Goal: Task Accomplishment & Management: Use online tool/utility

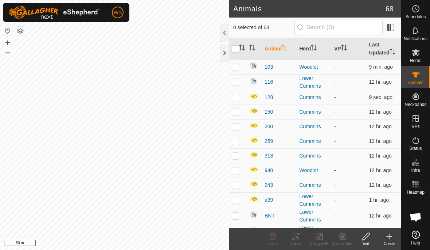
checkbox input "true"
click at [227, 52] on div at bounding box center [224, 53] width 9 height 18
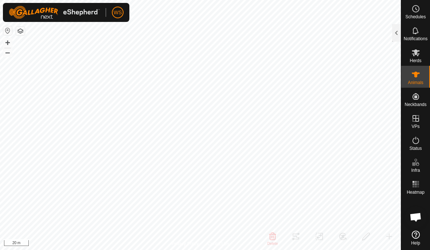
checkbox input "true"
checkbox input "false"
click at [399, 31] on div at bounding box center [397, 33] width 9 height 18
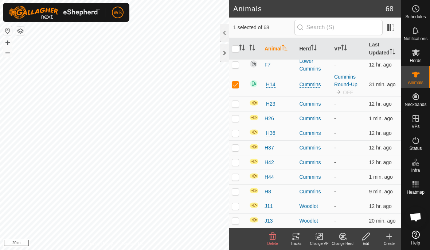
scroll to position [181, 0]
click at [272, 86] on span "H14" at bounding box center [270, 85] width 11 height 8
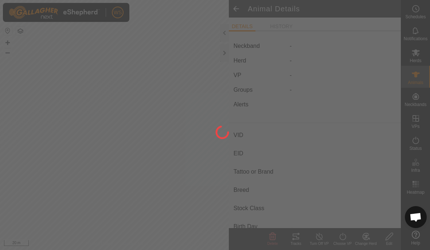
type input "H14"
type input "-"
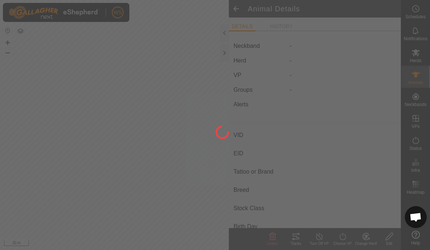
type input "0 kg"
type input "-"
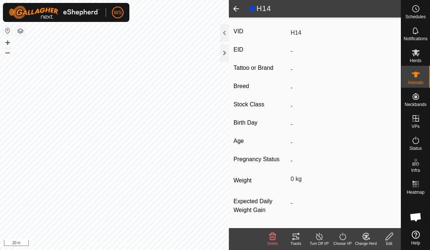
scroll to position [113, 0]
click at [239, 11] on span at bounding box center [236, 9] width 15 height 18
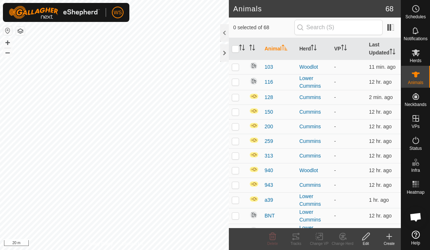
checkbox input "true"
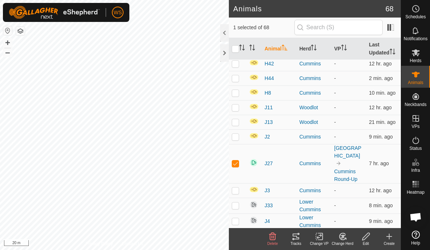
scroll to position [305, 0]
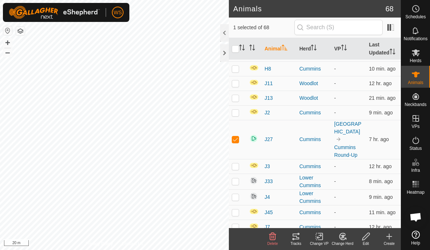
click at [271, 141] on span "J27" at bounding box center [269, 139] width 8 height 8
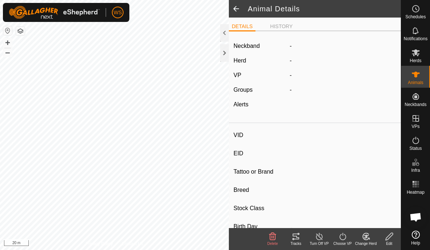
type input "J27"
type input "-"
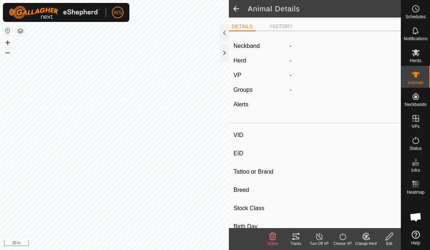
type input "0 kg"
type input "-"
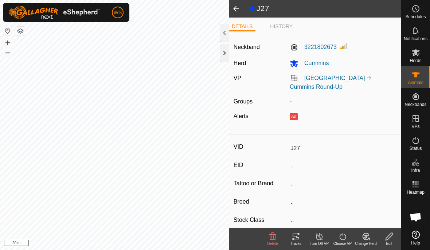
click at [300, 239] on icon at bounding box center [296, 236] width 9 height 9
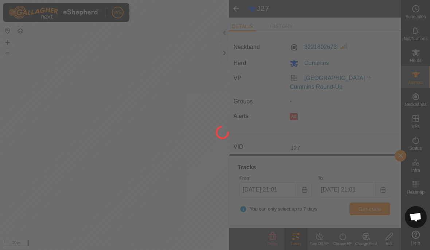
click at [190, 196] on div at bounding box center [215, 125] width 430 height 250
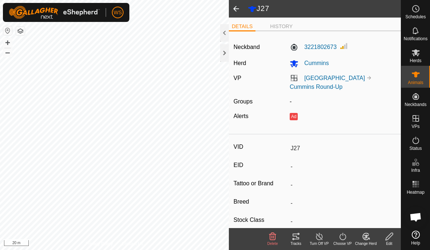
click at [297, 237] on icon at bounding box center [296, 236] width 9 height 9
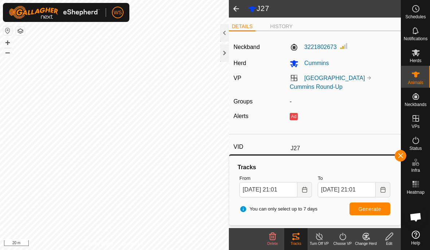
click at [305, 191] on icon "Choose Date" at bounding box center [305, 189] width 6 height 6
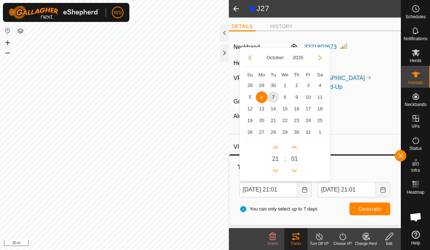
click at [273, 98] on span "7" at bounding box center [274, 97] width 12 height 12
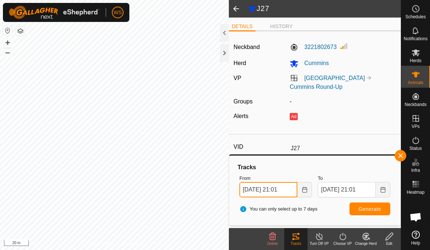
click at [285, 190] on input "Oct 07, 2025 21:01" at bounding box center [269, 189] width 58 height 15
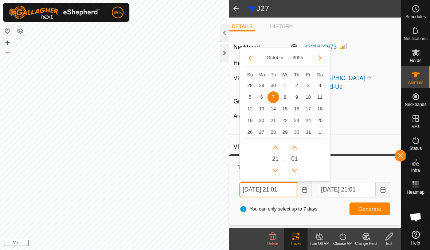
click at [274, 144] on icon "Next Hour" at bounding box center [276, 147] width 6 height 6
type input "Oct 07, 2025 22:01"
type input "Oct 08, 2025 22:01"
click at [276, 169] on icon "Previous Hour" at bounding box center [276, 170] width 6 height 6
click at [275, 169] on button "Previous Hour" at bounding box center [276, 171] width 12 height 12
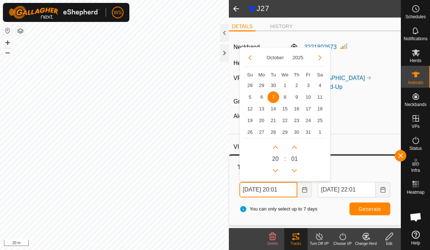
click at [276, 173] on icon "Previous Hour" at bounding box center [276, 170] width 6 height 6
click at [276, 172] on icon "Previous Hour" at bounding box center [276, 170] width 6 height 6
click at [275, 171] on icon "Previous Hour" at bounding box center [275, 170] width 5 height 3
click at [277, 169] on icon "Previous Hour" at bounding box center [276, 170] width 6 height 6
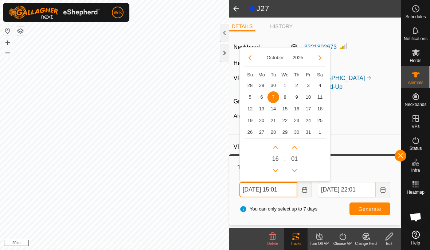
click at [276, 169] on icon "Previous Hour" at bounding box center [276, 170] width 6 height 6
click at [276, 171] on icon "Previous Hour" at bounding box center [275, 170] width 5 height 3
click at [276, 170] on icon "Previous Hour" at bounding box center [276, 170] width 6 height 6
click at [276, 171] on icon "Previous Hour" at bounding box center [275, 170] width 5 height 3
click at [276, 170] on icon "Previous Hour" at bounding box center [275, 170] width 5 height 3
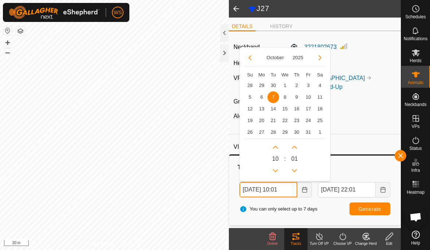
click at [277, 170] on icon "Previous Hour" at bounding box center [275, 170] width 5 height 3
click at [276, 170] on icon "Previous Hour" at bounding box center [276, 170] width 6 height 6
click at [277, 170] on icon "Previous Hour" at bounding box center [275, 170] width 5 height 3
click at [277, 170] on icon "Previous Hour" at bounding box center [276, 170] width 6 height 6
click at [277, 170] on icon "Previous Hour" at bounding box center [275, 170] width 5 height 3
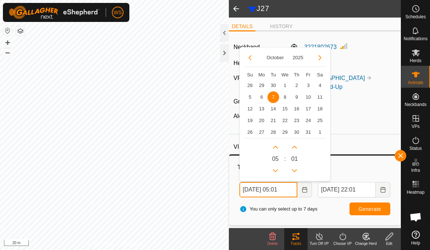
click at [276, 170] on icon "Previous Hour" at bounding box center [276, 170] width 6 height 6
click at [277, 170] on icon "Previous Hour" at bounding box center [275, 170] width 5 height 3
click at [277, 170] on icon "Previous Hour" at bounding box center [276, 170] width 6 height 6
type input "Oct 07, 2025 02:01"
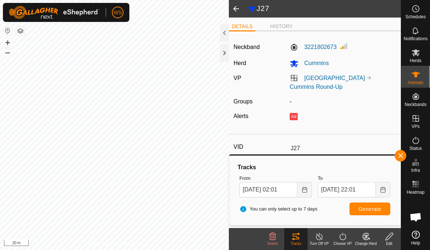
click at [378, 212] on button "Generate" at bounding box center [370, 208] width 41 height 13
click at [306, 189] on icon "Choose Date" at bounding box center [304, 189] width 5 height 6
click at [386, 189] on icon "Choose Date" at bounding box center [383, 189] width 5 height 6
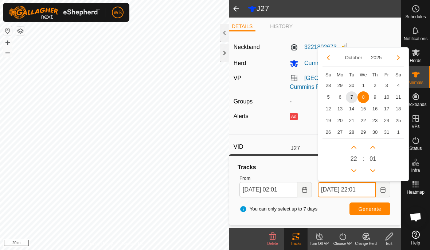
click at [335, 193] on input "Oct 08, 2025 22:01" at bounding box center [347, 189] width 58 height 15
click at [355, 94] on span "7" at bounding box center [352, 97] width 12 height 12
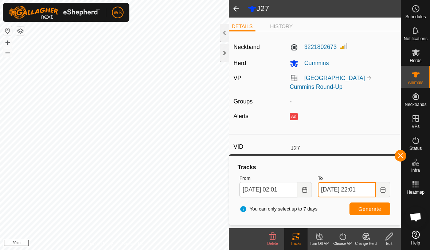
click at [356, 188] on input "Oct 07, 2025 22:01" at bounding box center [347, 189] width 58 height 15
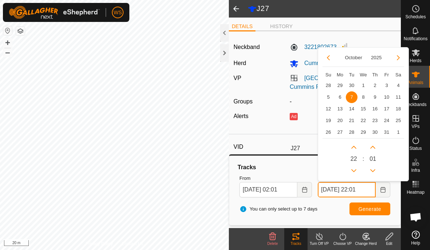
click at [355, 170] on icon "Previous Hour" at bounding box center [354, 170] width 5 height 3
click at [355, 146] on icon "Next Hour" at bounding box center [354, 147] width 6 height 6
type input "Oct 07, 2025 22:01"
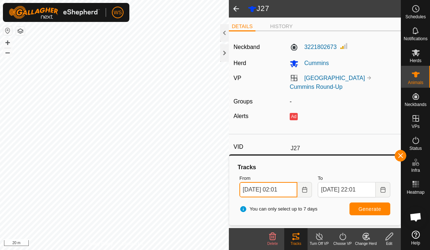
click at [288, 191] on input "Oct 07, 2025 02:01" at bounding box center [269, 189] width 58 height 15
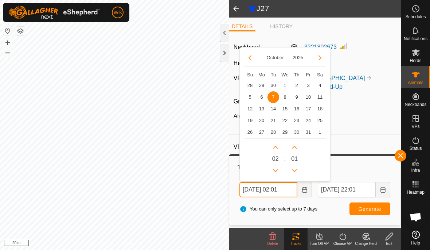
click at [276, 145] on icon "Next Hour" at bounding box center [276, 147] width 6 height 6
click at [276, 145] on button "Next Hour" at bounding box center [276, 147] width 12 height 12
click at [277, 145] on button "Next Hour" at bounding box center [276, 147] width 12 height 12
click at [277, 145] on icon "Next Hour" at bounding box center [276, 147] width 6 height 6
click at [276, 149] on icon "Next Hour" at bounding box center [276, 147] width 6 height 6
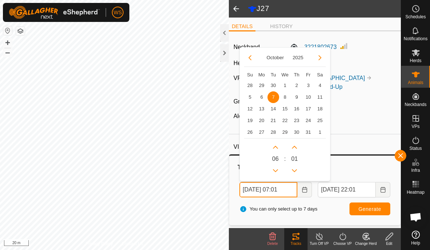
click at [276, 149] on button "Next Hour" at bounding box center [276, 147] width 12 height 12
click at [278, 147] on icon "Next Hour" at bounding box center [276, 147] width 6 height 6
click at [278, 145] on icon "Next Hour" at bounding box center [276, 147] width 6 height 6
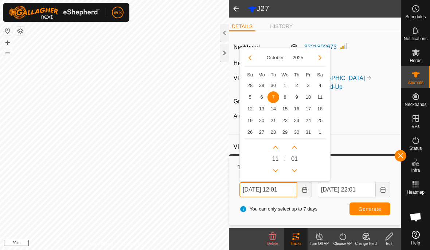
click at [278, 144] on icon "Next Hour" at bounding box center [276, 147] width 6 height 6
click at [279, 146] on button "Next Hour" at bounding box center [276, 147] width 12 height 12
click at [279, 145] on button "Next Hour" at bounding box center [276, 147] width 12 height 12
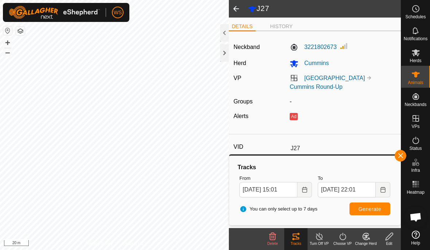
click at [374, 208] on span "Generate" at bounding box center [370, 209] width 23 height 6
click at [368, 209] on span "Generate" at bounding box center [370, 209] width 23 height 6
click at [368, 208] on span "Generate" at bounding box center [370, 209] width 23 height 6
click at [288, 193] on input "Oct 07, 2025 15:01" at bounding box center [269, 189] width 58 height 15
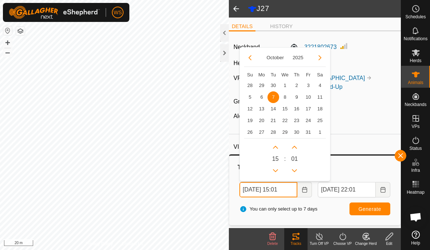
click at [278, 145] on icon "Next Hour" at bounding box center [276, 147] width 6 height 6
click at [278, 168] on icon "Previous Hour" at bounding box center [276, 170] width 6 height 6
click at [278, 168] on button "Previous Hour" at bounding box center [276, 171] width 12 height 12
click at [276, 170] on icon "Previous Hour" at bounding box center [276, 170] width 6 height 6
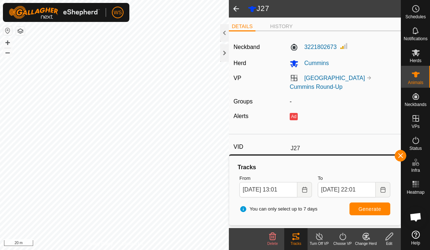
click at [374, 211] on span "Generate" at bounding box center [370, 209] width 23 height 6
click at [287, 189] on input "Oct 07, 2025 13:01" at bounding box center [269, 189] width 58 height 15
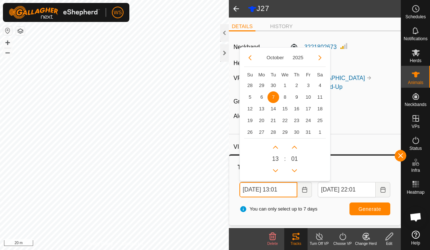
click at [277, 141] on button "Next Hour" at bounding box center [276, 147] width 12 height 12
type input "Oct 07, 2025 14:01"
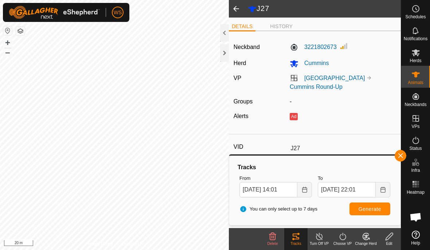
click at [367, 208] on span "Generate" at bounding box center [370, 209] width 23 height 6
type input "K23"
type input "-"
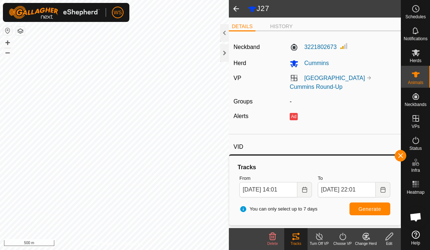
type input "-"
type input "0 kg"
type input "-"
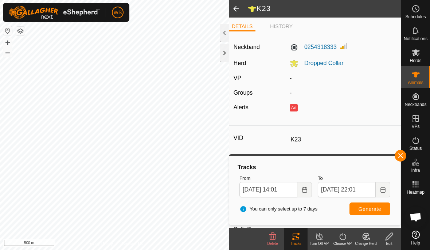
click at [376, 209] on span "Generate" at bounding box center [370, 209] width 23 height 6
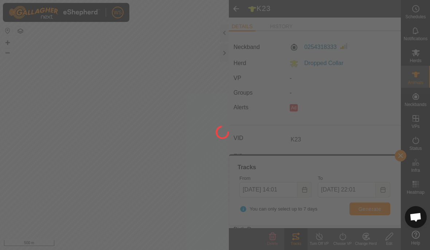
click at [165, 182] on div at bounding box center [215, 125] width 430 height 250
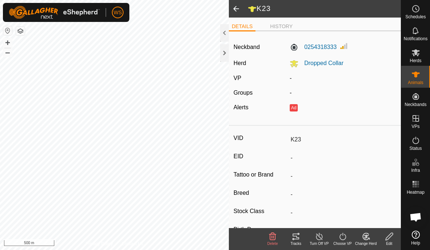
click at [293, 240] on div "Tracks" at bounding box center [296, 242] width 23 height 5
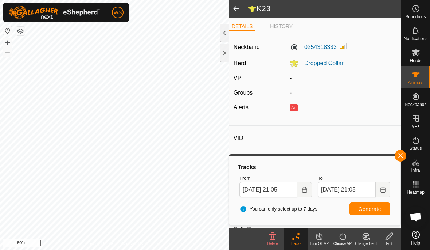
type input "H14"
type input "-"
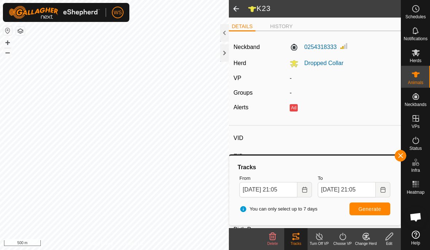
type input "0 kg"
type input "-"
type input "J27"
type input "-"
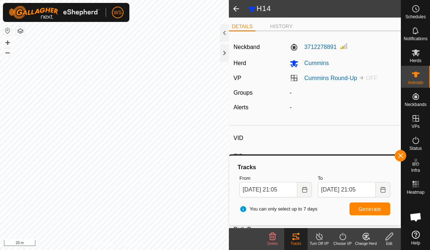
type input "-"
type input "0 kg"
type input "-"
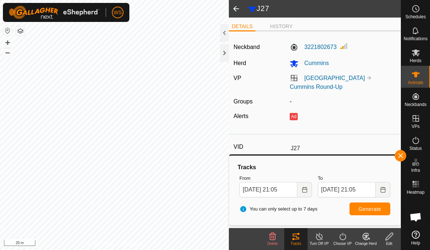
click at [414, 33] on icon at bounding box center [416, 30] width 6 height 7
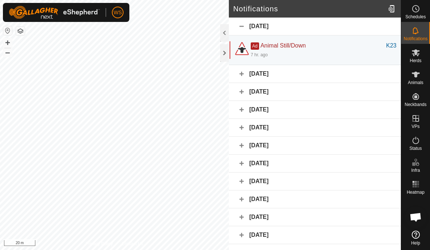
click at [243, 75] on div "[DATE]" at bounding box center [315, 74] width 172 height 18
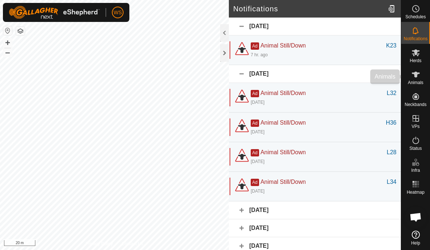
click at [419, 85] on span "Animals" at bounding box center [416, 82] width 16 height 4
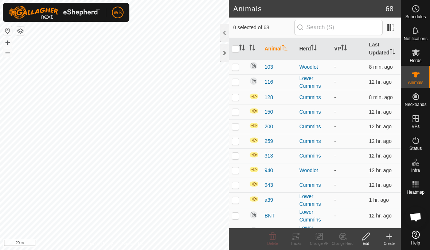
checkbox input "true"
click at [420, 35] on icon at bounding box center [416, 30] width 9 height 9
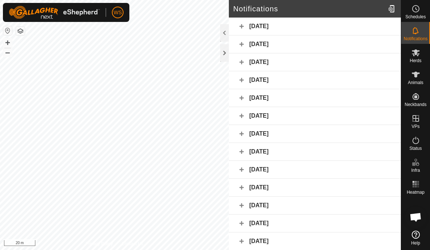
click at [241, 43] on div "[DATE]" at bounding box center [315, 44] width 172 height 18
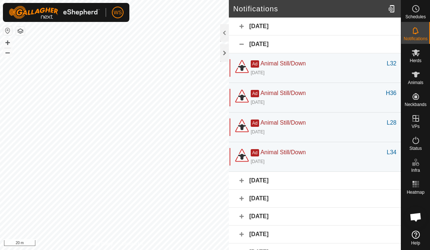
click at [242, 26] on div "[DATE]" at bounding box center [315, 27] width 172 height 18
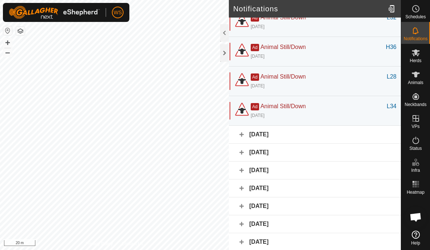
scroll to position [76, 0]
click at [243, 135] on div "[DATE]" at bounding box center [315, 134] width 172 height 18
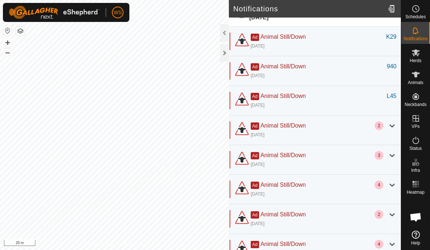
scroll to position [201, 0]
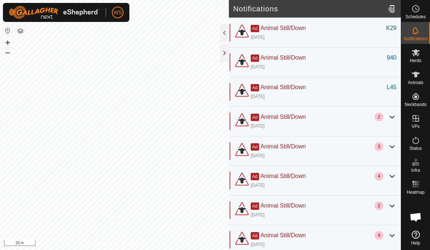
click at [394, 114] on div at bounding box center [392, 116] width 9 height 9
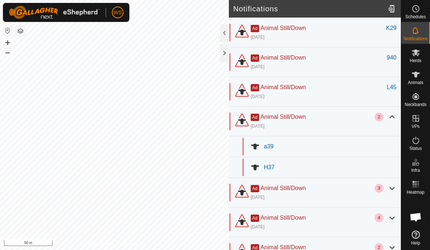
click at [392, 190] on div at bounding box center [392, 187] width 9 height 9
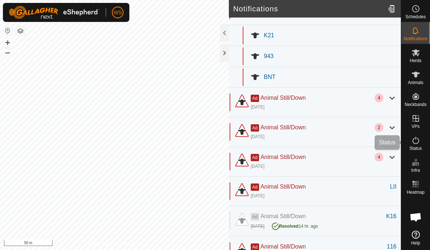
scroll to position [386, 0]
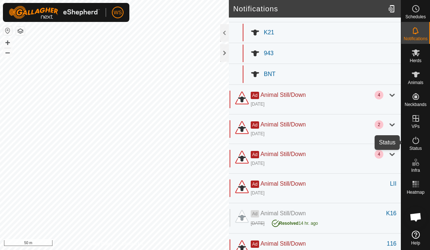
click at [403, 135] on div "Status" at bounding box center [416, 142] width 29 height 22
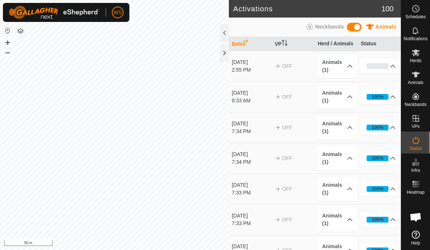
click at [392, 96] on icon at bounding box center [393, 97] width 6 height 6
click at [416, 36] on span "Notifications" at bounding box center [416, 38] width 24 height 4
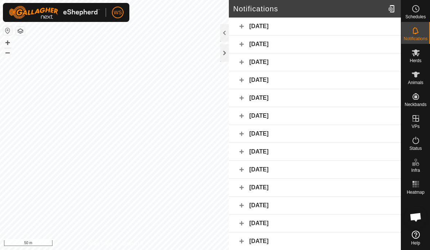
click at [239, 78] on div "[DATE]" at bounding box center [315, 80] width 172 height 18
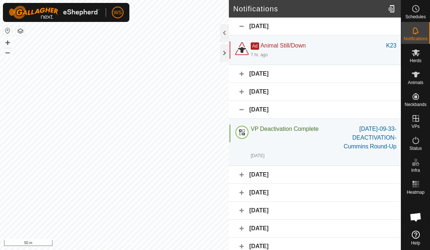
click at [242, 109] on div "[DATE]" at bounding box center [315, 110] width 172 height 18
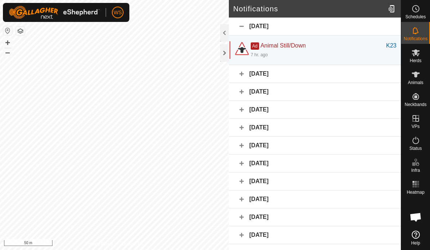
click at [243, 91] on div "[DATE]" at bounding box center [315, 92] width 172 height 18
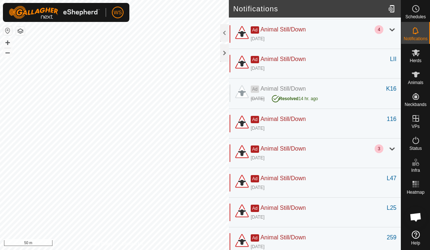
scroll to position [290, 0]
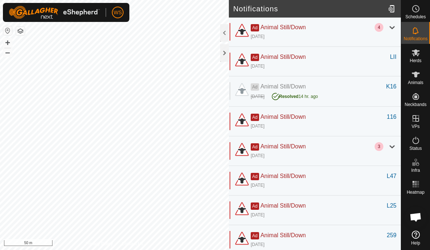
click at [394, 149] on div at bounding box center [392, 146] width 9 height 9
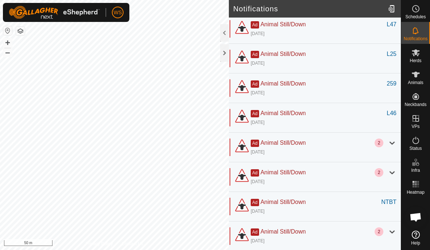
scroll to position [505, 0]
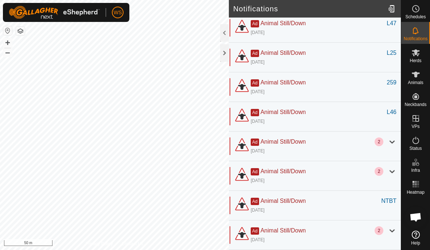
click at [395, 142] on div at bounding box center [392, 141] width 9 height 9
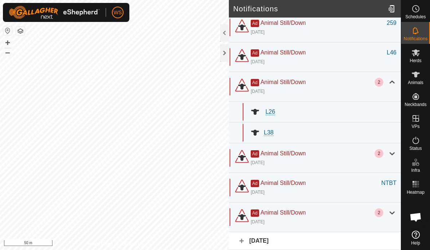
scroll to position [565, 0]
click at [396, 154] on div at bounding box center [392, 152] width 9 height 9
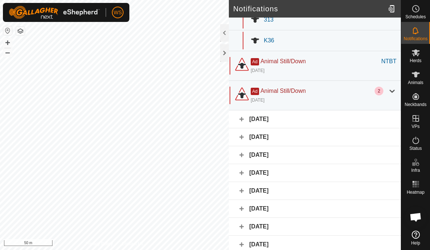
scroll to position [716, 0]
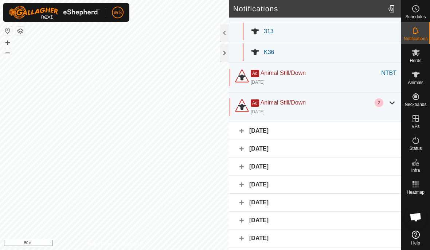
click at [392, 105] on div at bounding box center [392, 102] width 9 height 9
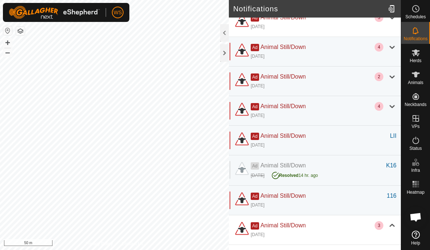
scroll to position [207, 0]
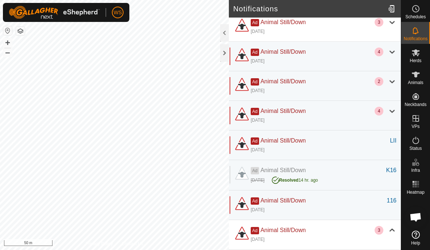
click at [393, 114] on div at bounding box center [392, 111] width 9 height 9
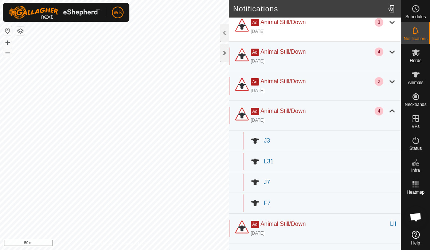
click at [395, 81] on div at bounding box center [392, 81] width 9 height 9
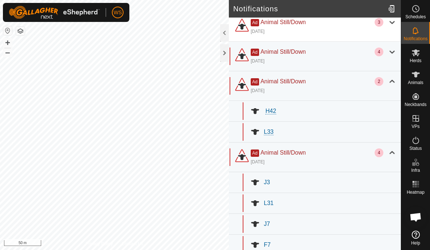
click at [391, 53] on div at bounding box center [392, 51] width 9 height 9
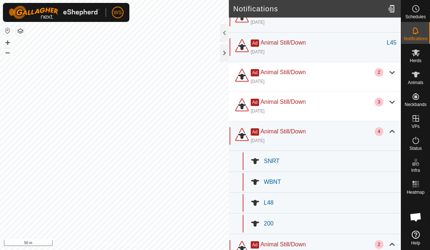
scroll to position [127, 0]
click at [395, 101] on div at bounding box center [392, 102] width 9 height 9
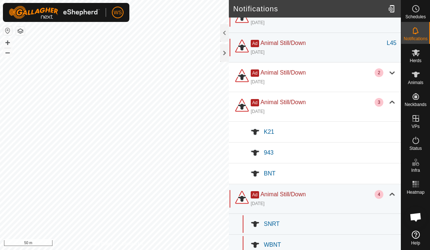
click at [395, 74] on div at bounding box center [392, 72] width 9 height 9
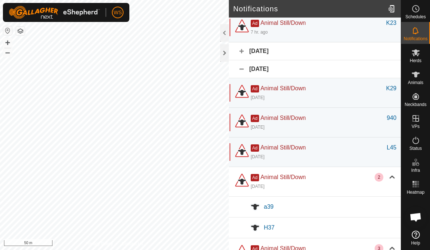
scroll to position [20, 0]
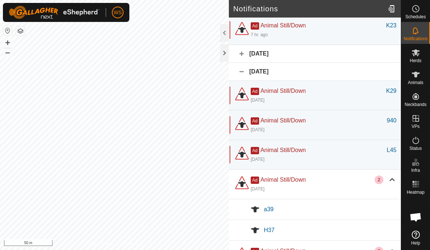
click at [244, 71] on div "[DATE]" at bounding box center [315, 72] width 172 height 18
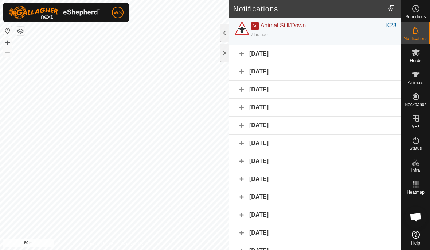
click at [243, 90] on div "[DATE]" at bounding box center [315, 90] width 172 height 18
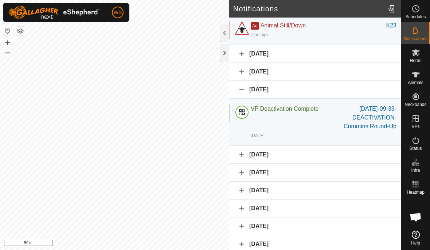
click at [242, 87] on div "[DATE]" at bounding box center [315, 90] width 172 height 18
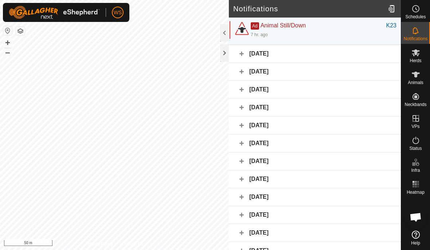
click at [242, 107] on div "[DATE]" at bounding box center [315, 107] width 172 height 18
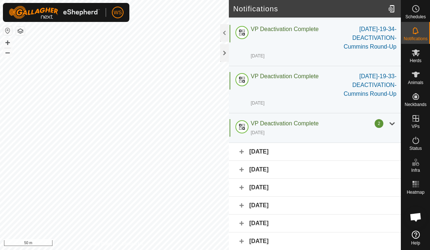
scroll to position [170, 0]
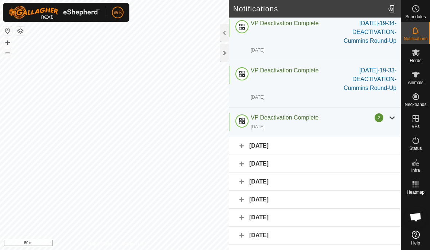
click at [393, 119] on div at bounding box center [392, 117] width 9 height 9
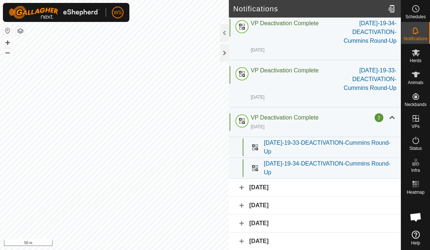
click at [394, 119] on div at bounding box center [392, 117] width 9 height 9
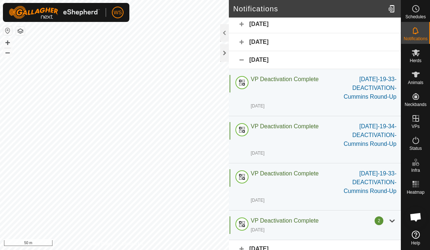
click at [239, 61] on div "[DATE]" at bounding box center [315, 60] width 172 height 18
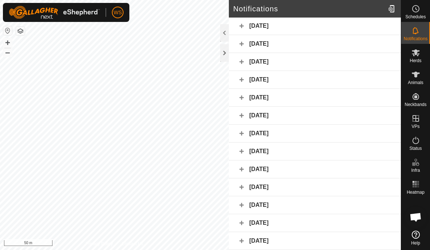
click at [240, 78] on div "[DATE]" at bounding box center [315, 80] width 172 height 18
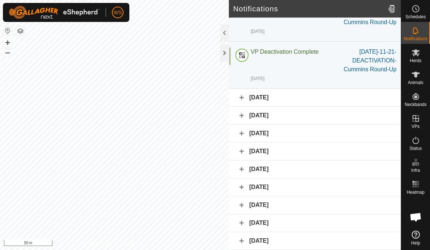
scroll to position [378, 0]
click at [238, 99] on div "[DATE]" at bounding box center [315, 98] width 172 height 18
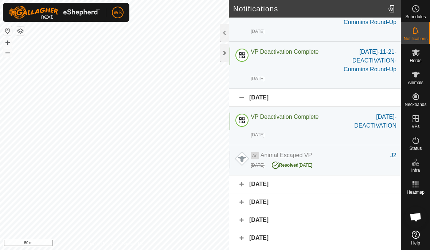
click at [243, 184] on div "[DATE]" at bounding box center [315, 184] width 172 height 18
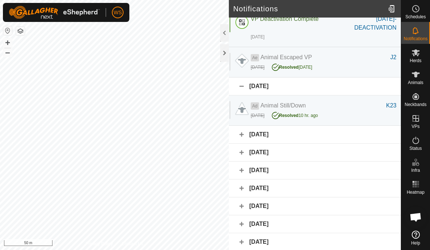
scroll to position [475, 0]
click at [244, 129] on div "[DATE]" at bounding box center [315, 135] width 172 height 18
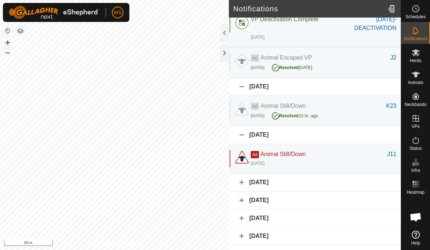
click at [241, 179] on div "[DATE]" at bounding box center [315, 182] width 172 height 18
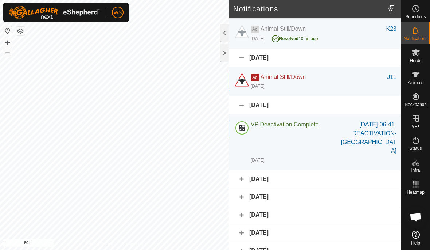
scroll to position [552, 0]
click at [243, 170] on div "[DATE]" at bounding box center [315, 179] width 172 height 18
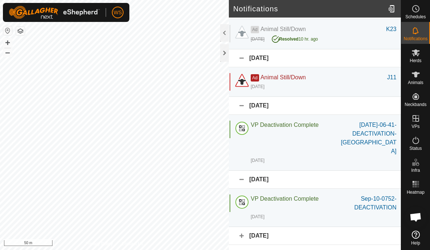
click at [243, 227] on div "[DATE]" at bounding box center [315, 236] width 172 height 18
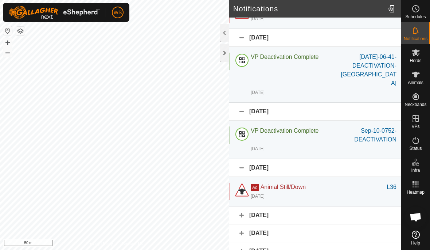
scroll to position [619, 0]
click at [241, 206] on div "[DATE]" at bounding box center [315, 215] width 172 height 18
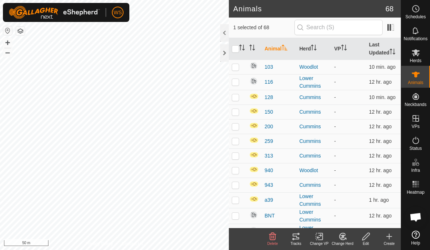
click at [294, 237] on icon at bounding box center [294, 238] width 2 height 2
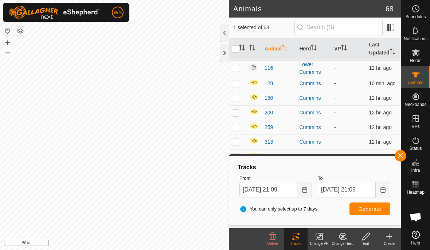
scroll to position [3, 0]
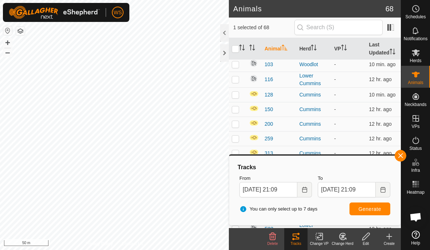
click at [303, 188] on icon "Choose Date" at bounding box center [305, 189] width 6 height 6
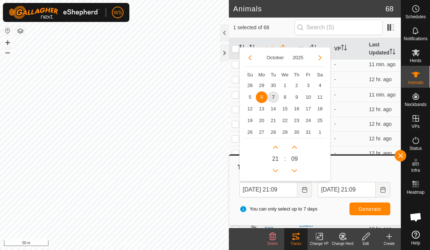
click at [248, 96] on span "5" at bounding box center [250, 97] width 12 height 12
type input "[DATE] 21:09"
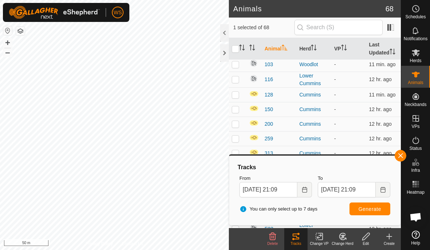
click at [370, 208] on span "Generate" at bounding box center [370, 209] width 23 height 6
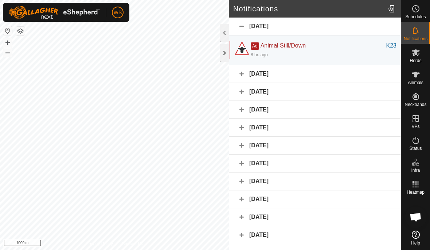
click at [340, 53] on div "8 hr. ago" at bounding box center [324, 54] width 146 height 9
click at [390, 47] on div "K23" at bounding box center [392, 45] width 10 height 9
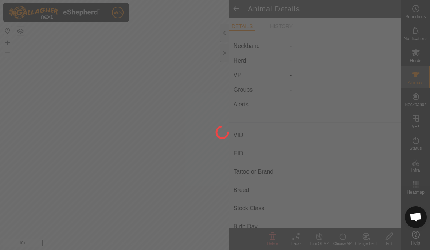
type input "K23"
type input "-"
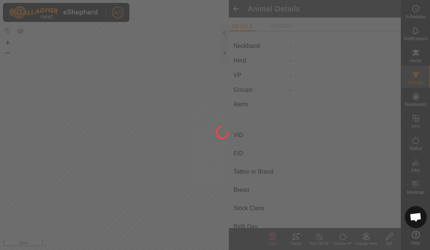
type input "0 kg"
type input "-"
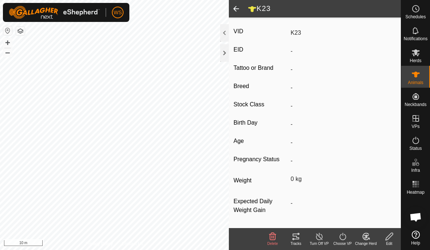
scroll to position [113, 0]
click at [296, 243] on div "Tracks" at bounding box center [296, 242] width 23 height 5
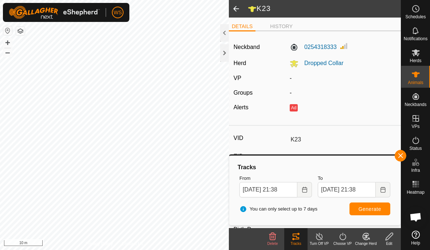
scroll to position [0, 0]
click at [283, 27] on li "HISTORY" at bounding box center [281, 27] width 28 height 8
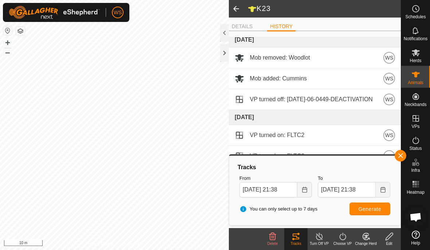
scroll to position [190, 0]
click at [301, 239] on tracks-svg-icon at bounding box center [296, 236] width 23 height 9
click at [402, 154] on span "button" at bounding box center [401, 155] width 6 height 6
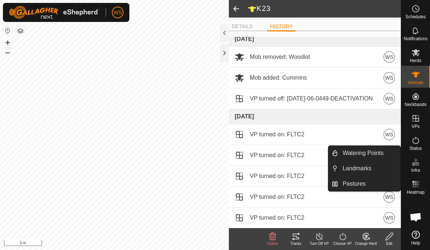
click at [365, 154] on span "Watering Points" at bounding box center [363, 152] width 41 height 9
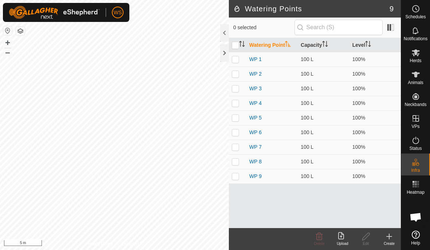
click at [389, 236] on icon at bounding box center [389, 236] width 5 height 0
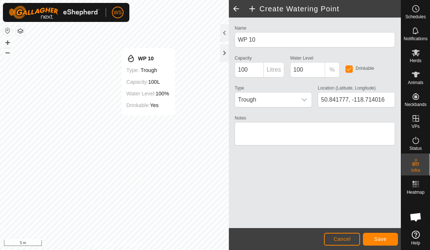
type input "50.841779, -118.714020"
click at [342, 239] on span "Cancel" at bounding box center [342, 239] width 17 height 6
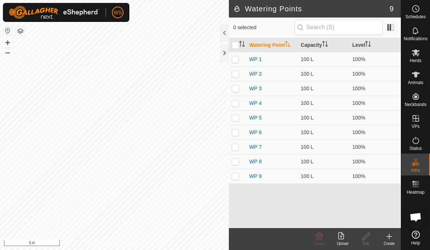
click at [390, 235] on icon at bounding box center [390, 235] width 0 height 5
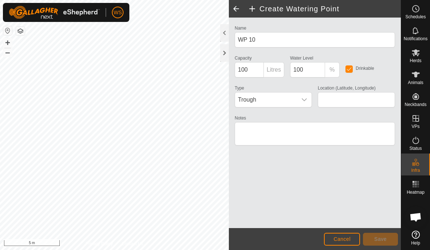
type input "50.839900, -118.728951"
click at [350, 239] on span "Cancel" at bounding box center [342, 239] width 17 height 6
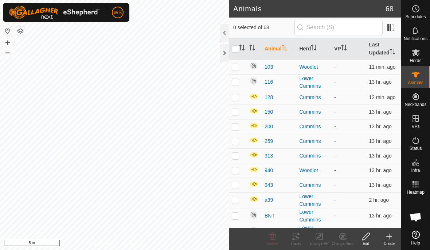
click at [392, 237] on icon at bounding box center [389, 236] width 9 height 9
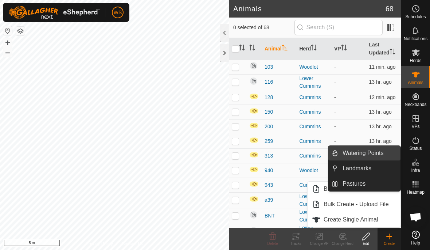
click at [367, 156] on span "Watering Points" at bounding box center [363, 152] width 41 height 9
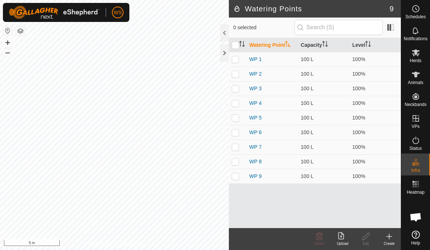
click at [387, 239] on icon at bounding box center [389, 236] width 9 height 9
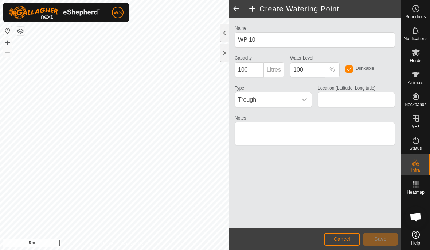
type input "50.839970, -118.729020"
click at [332, 239] on button "Cancel" at bounding box center [342, 238] width 36 height 13
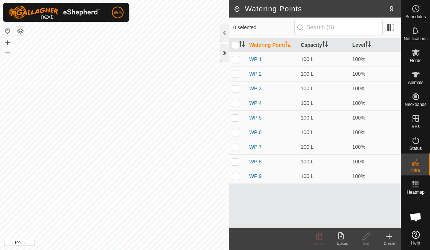
click at [225, 51] on div at bounding box center [224, 53] width 9 height 18
